Goal: Information Seeking & Learning: Learn about a topic

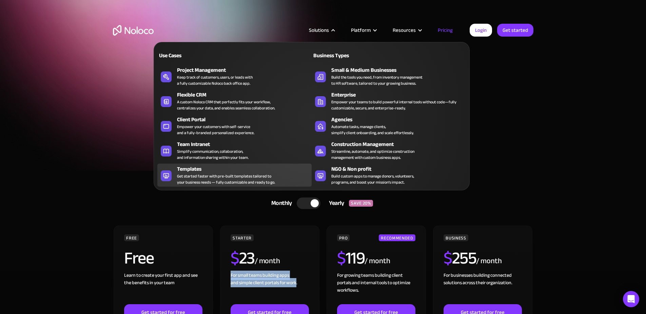
click at [216, 177] on div "Get started faster with pre-built templates tailored to your business needs — f…" at bounding box center [226, 179] width 98 height 12
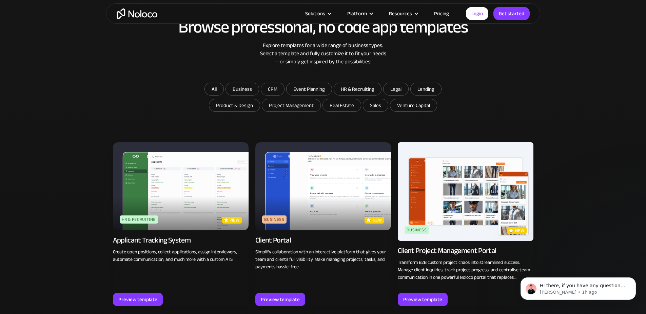
scroll to position [432, 0]
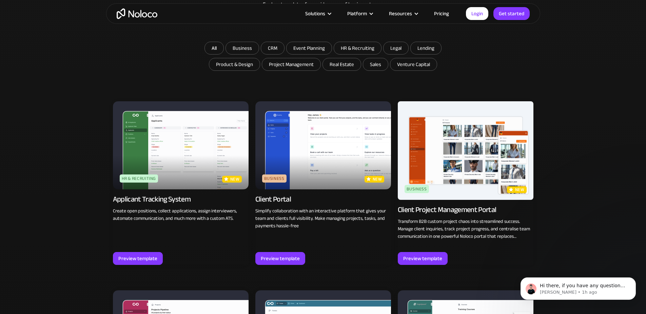
click at [344, 147] on img at bounding box center [323, 145] width 136 height 88
click at [295, 255] on div "Preview template" at bounding box center [280, 258] width 39 height 9
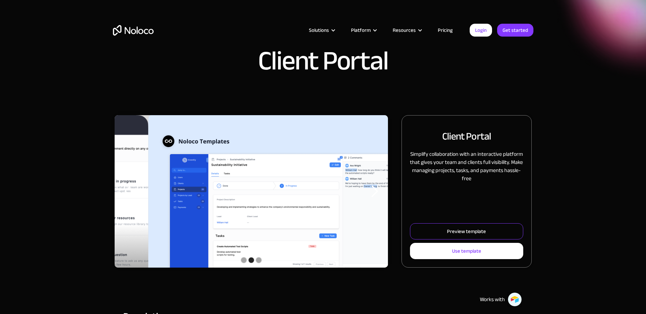
click at [447, 236] on div "Preview template" at bounding box center [466, 231] width 39 height 9
